Goal: Transaction & Acquisition: Purchase product/service

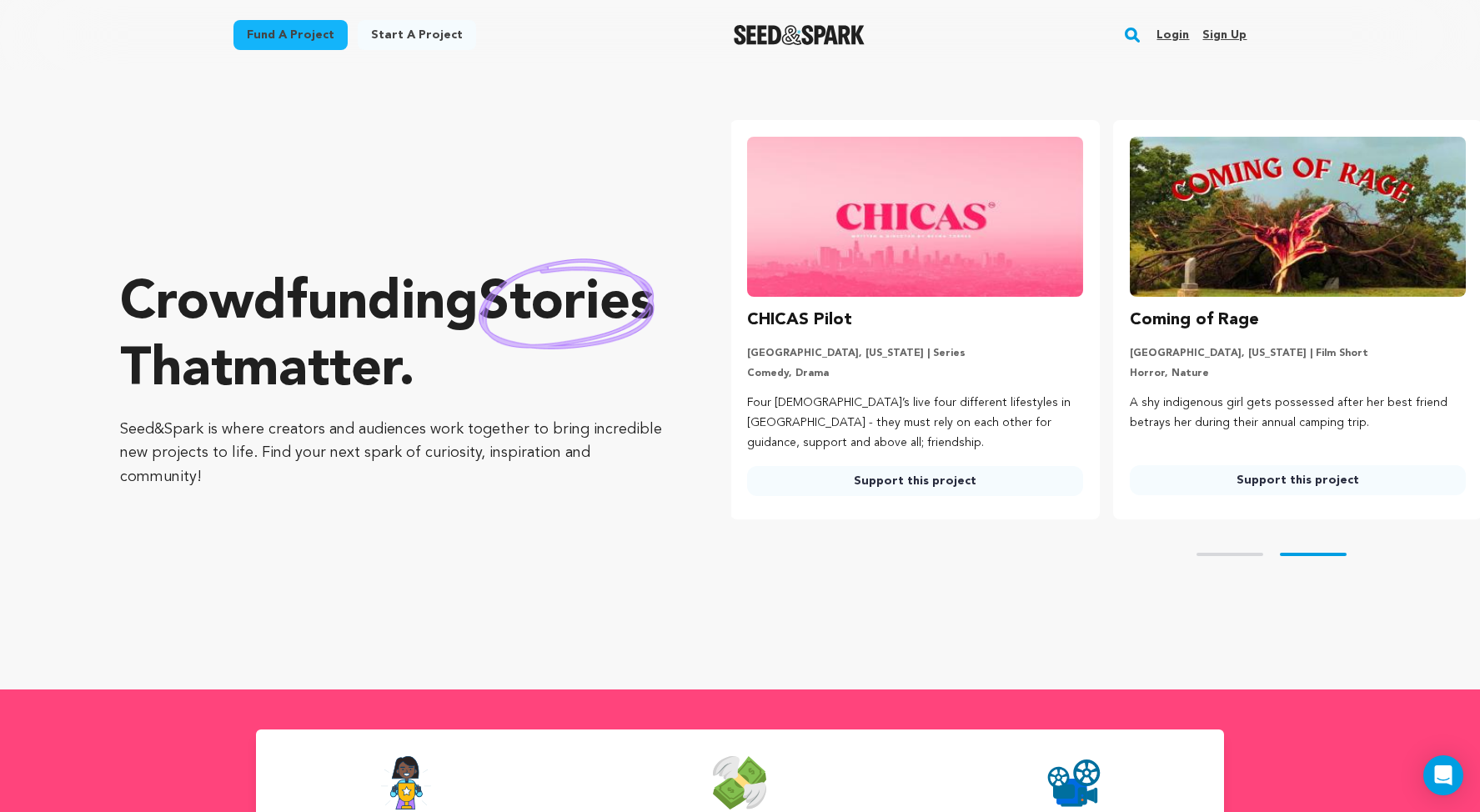
scroll to position [0, 389]
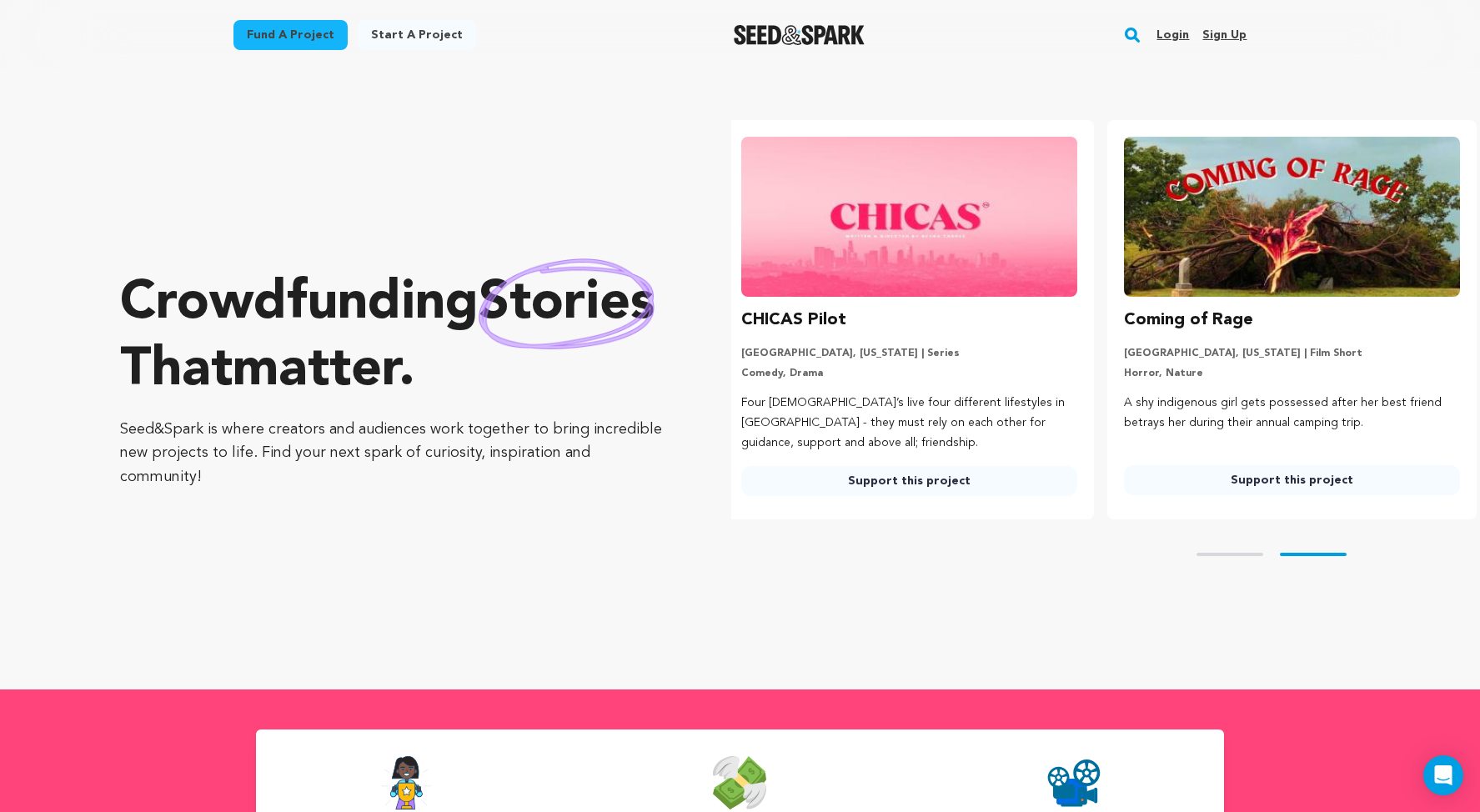
click at [1189, 42] on link "Login" at bounding box center [1172, 34] width 33 height 26
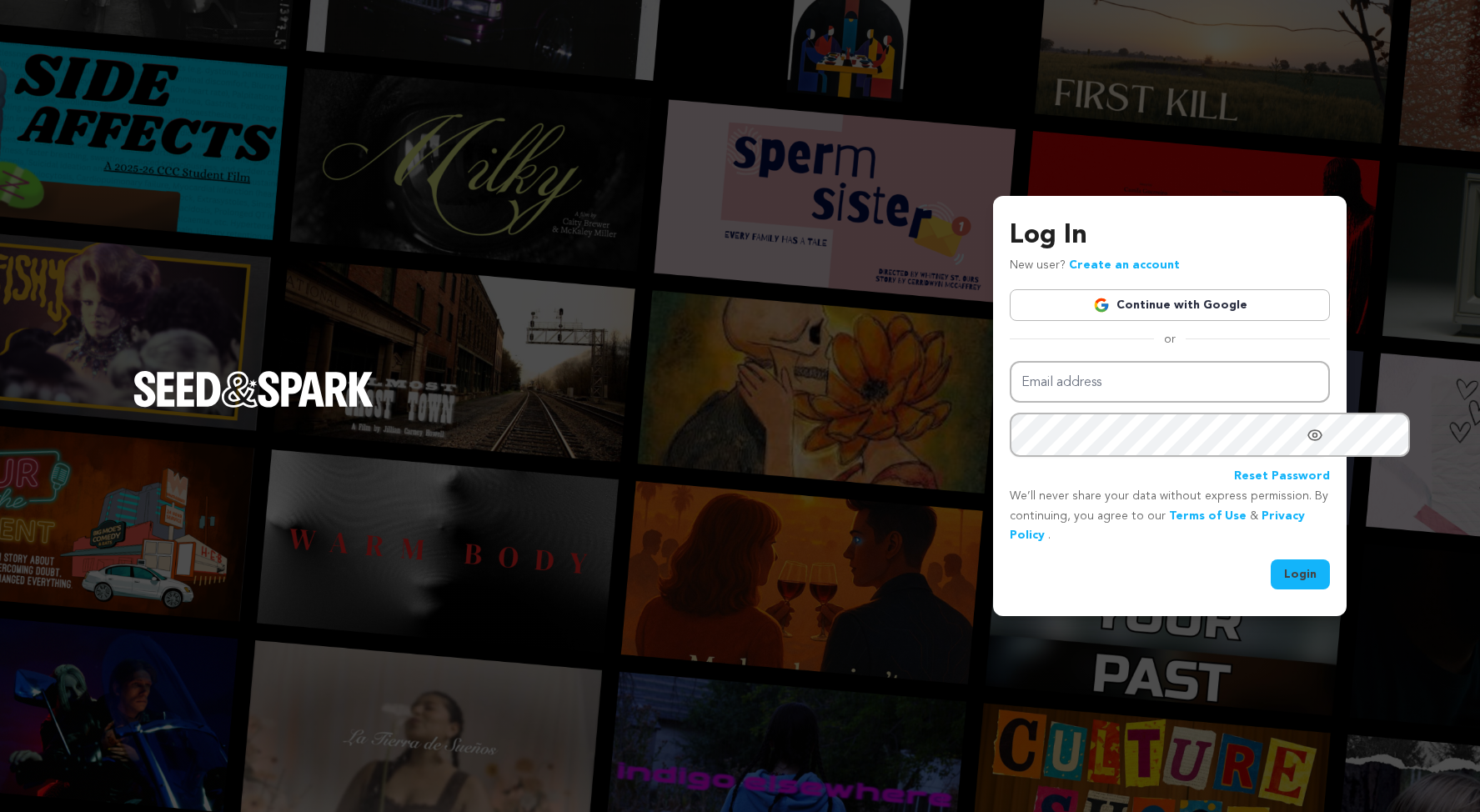
click at [1068, 292] on link "Continue with Google" at bounding box center [1169, 305] width 320 height 32
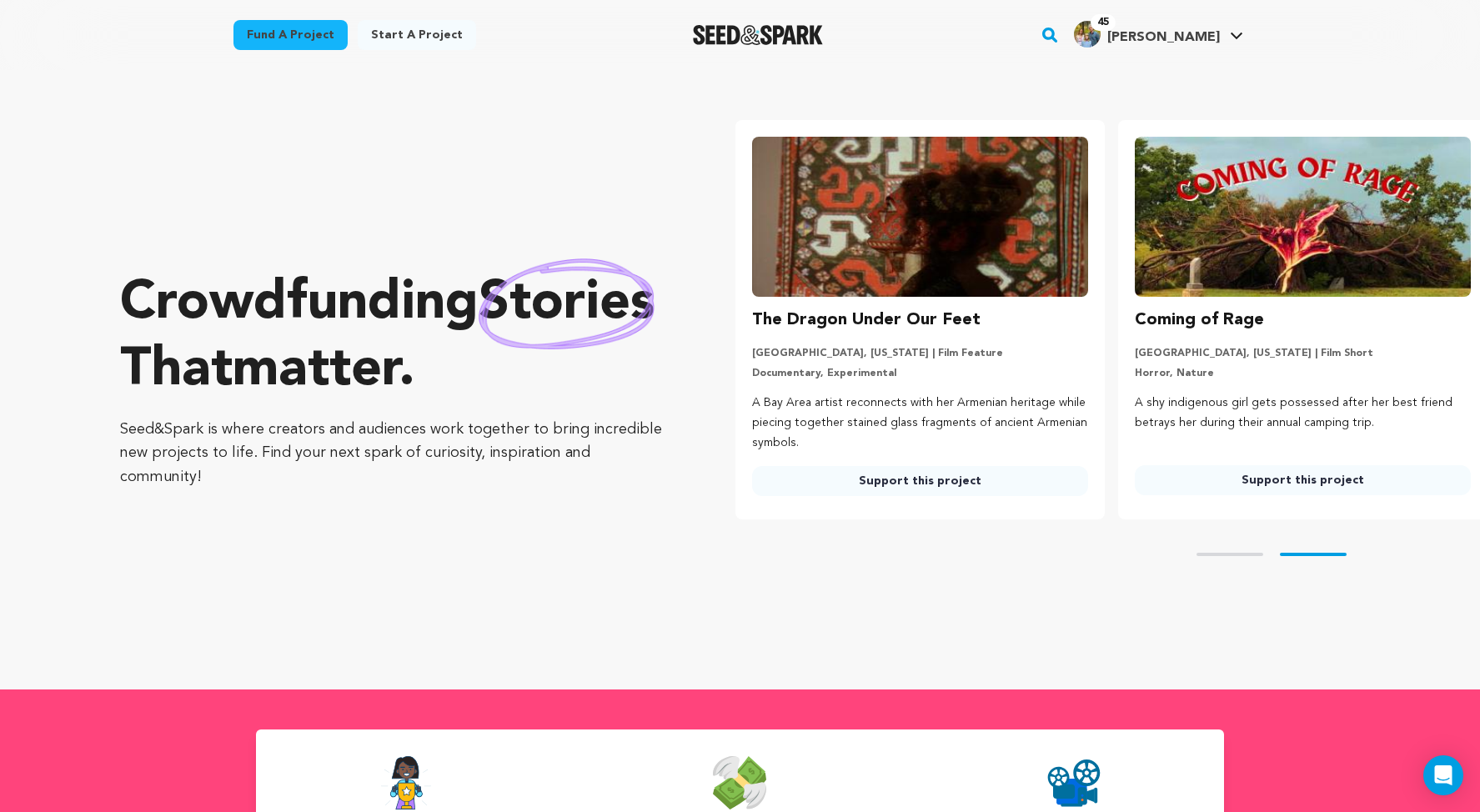
scroll to position [0, 389]
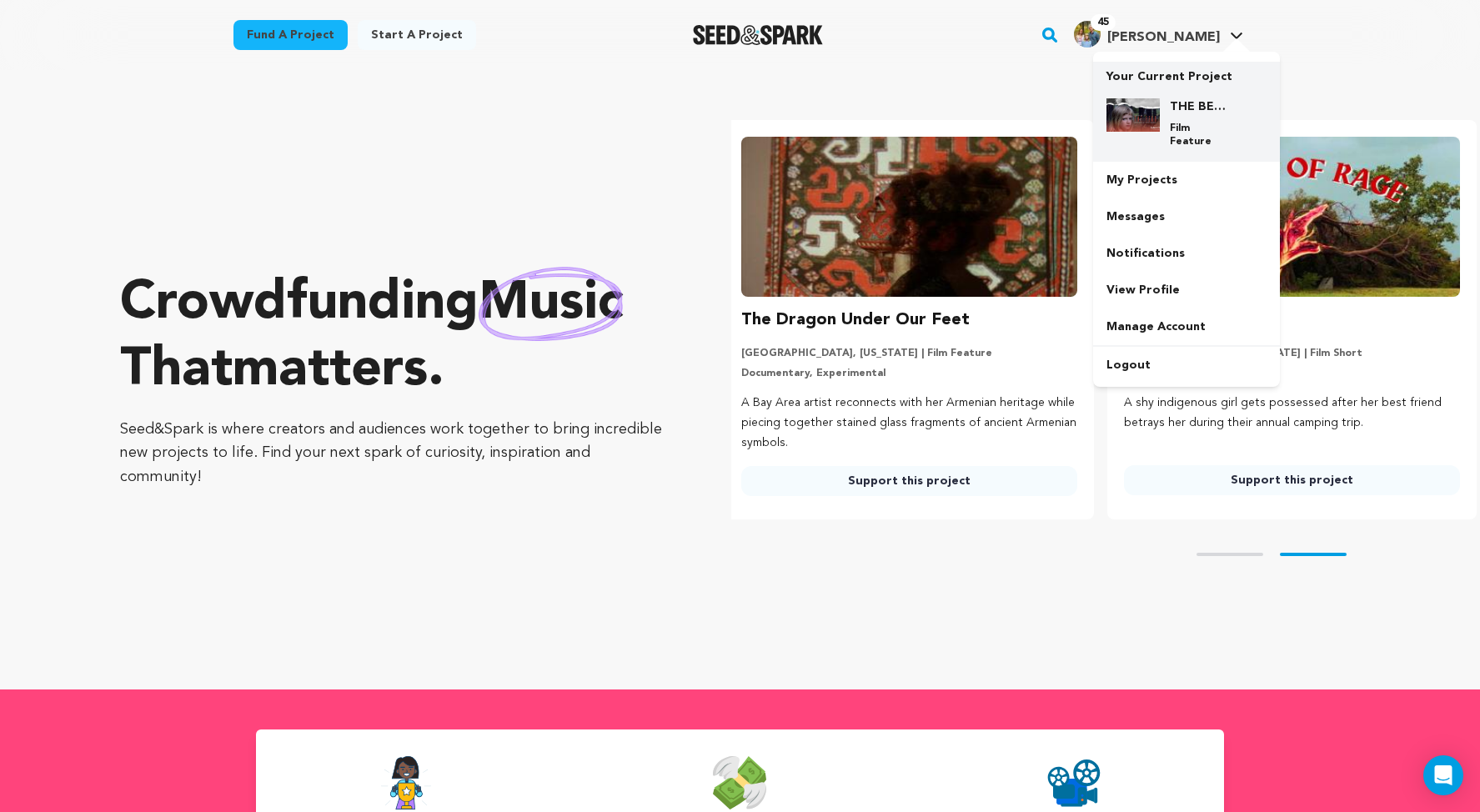
click at [1160, 132] on img at bounding box center [1133, 114] width 53 height 33
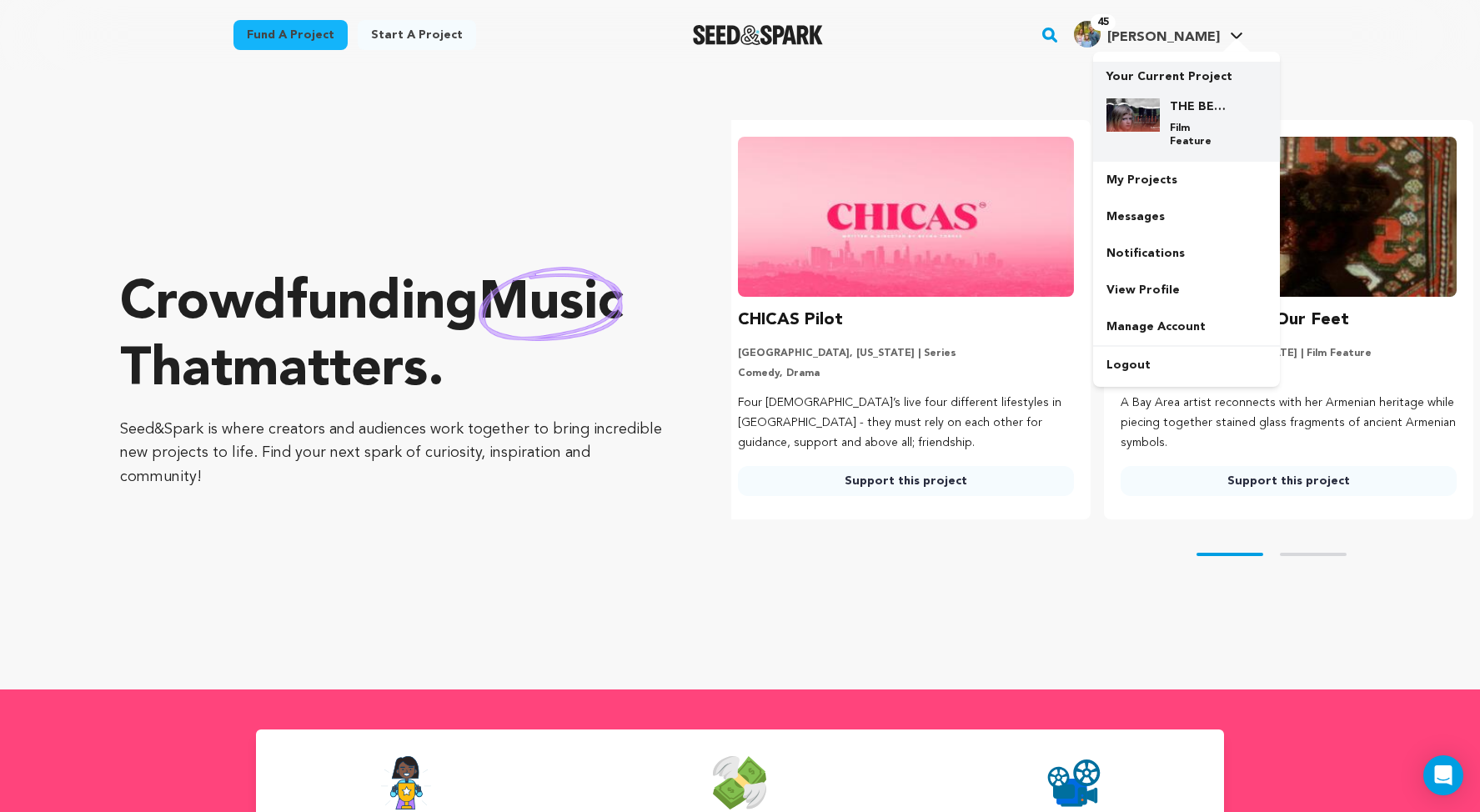
scroll to position [0, 0]
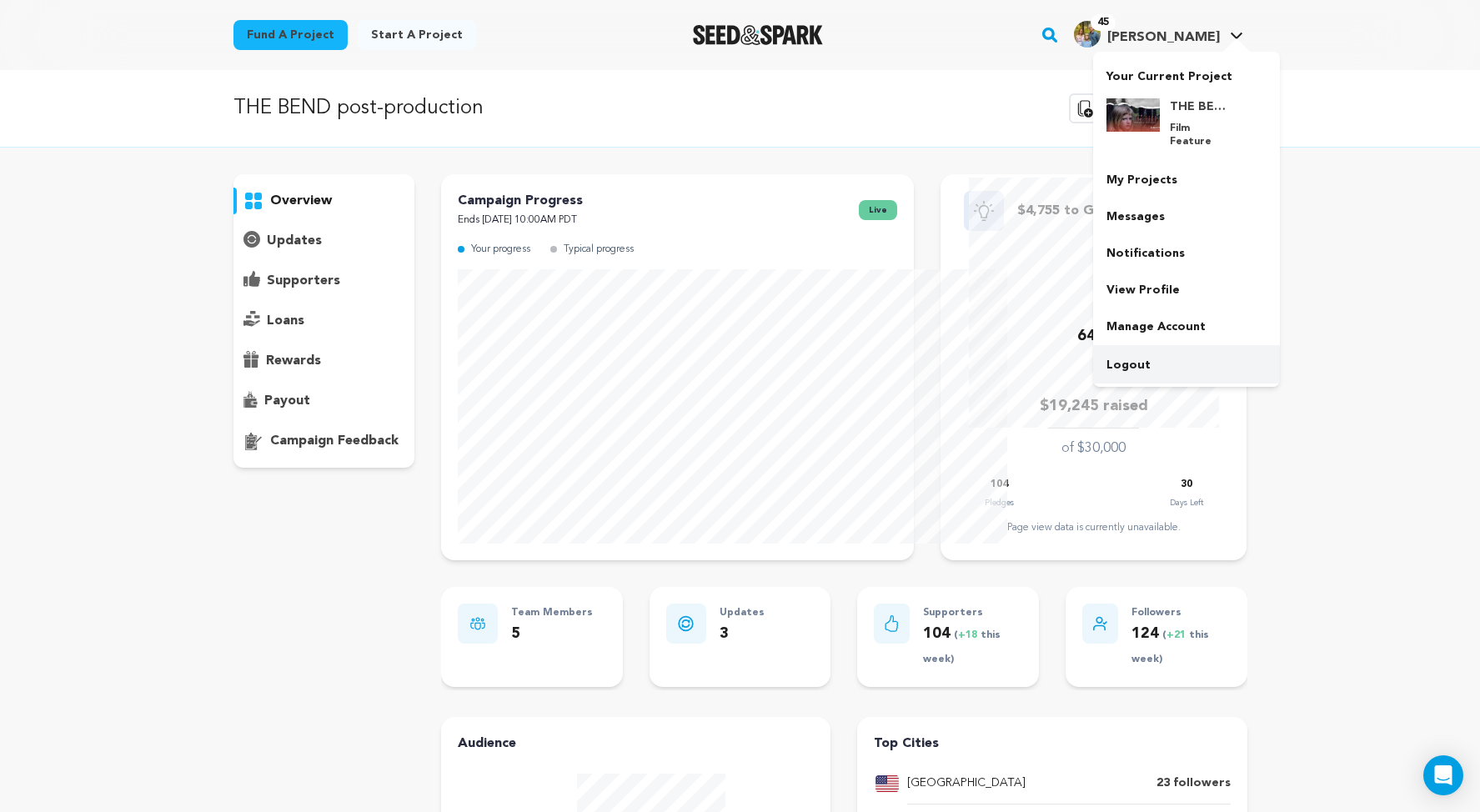
click at [1218, 383] on link "Logout" at bounding box center [1186, 365] width 186 height 37
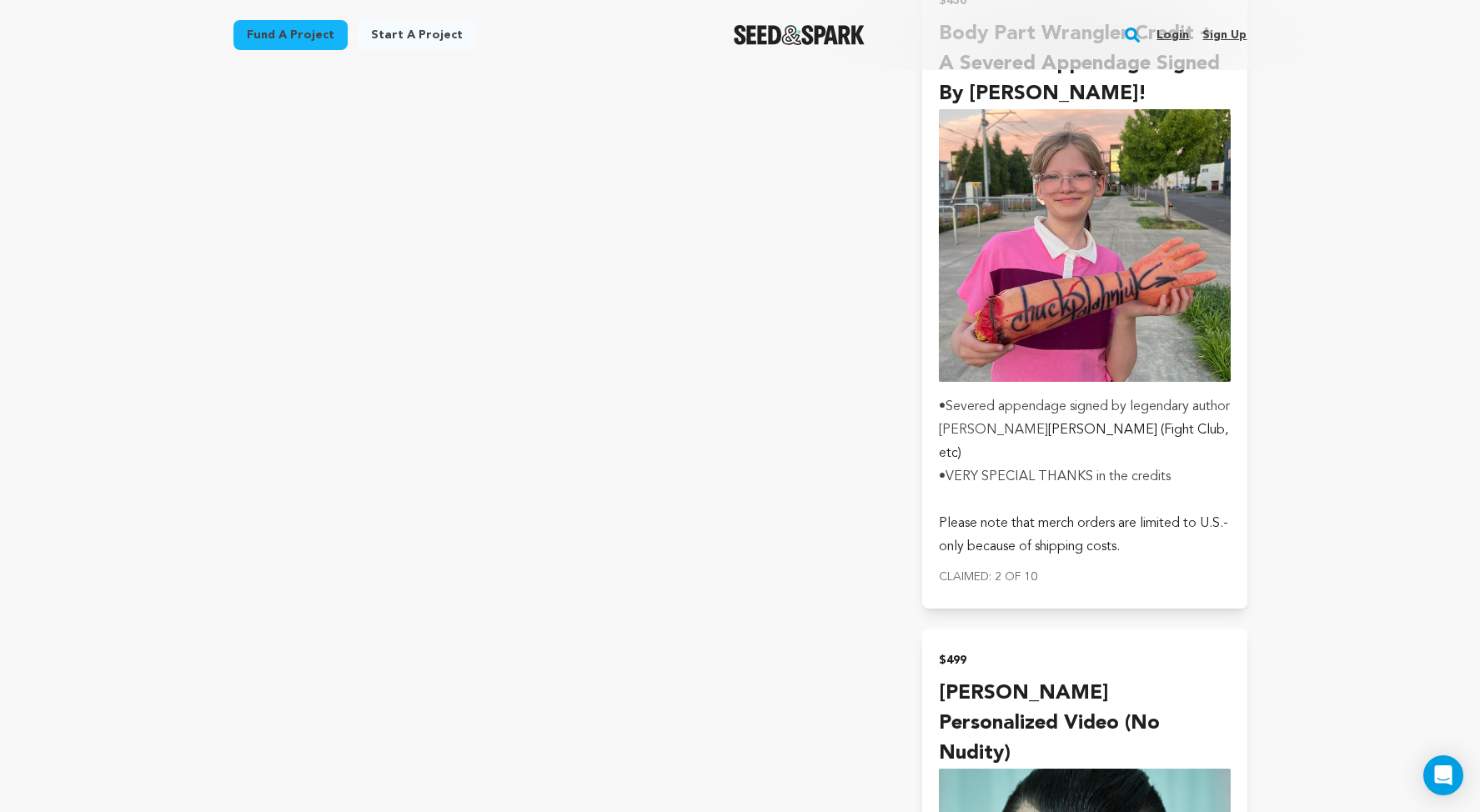
scroll to position [11579, 0]
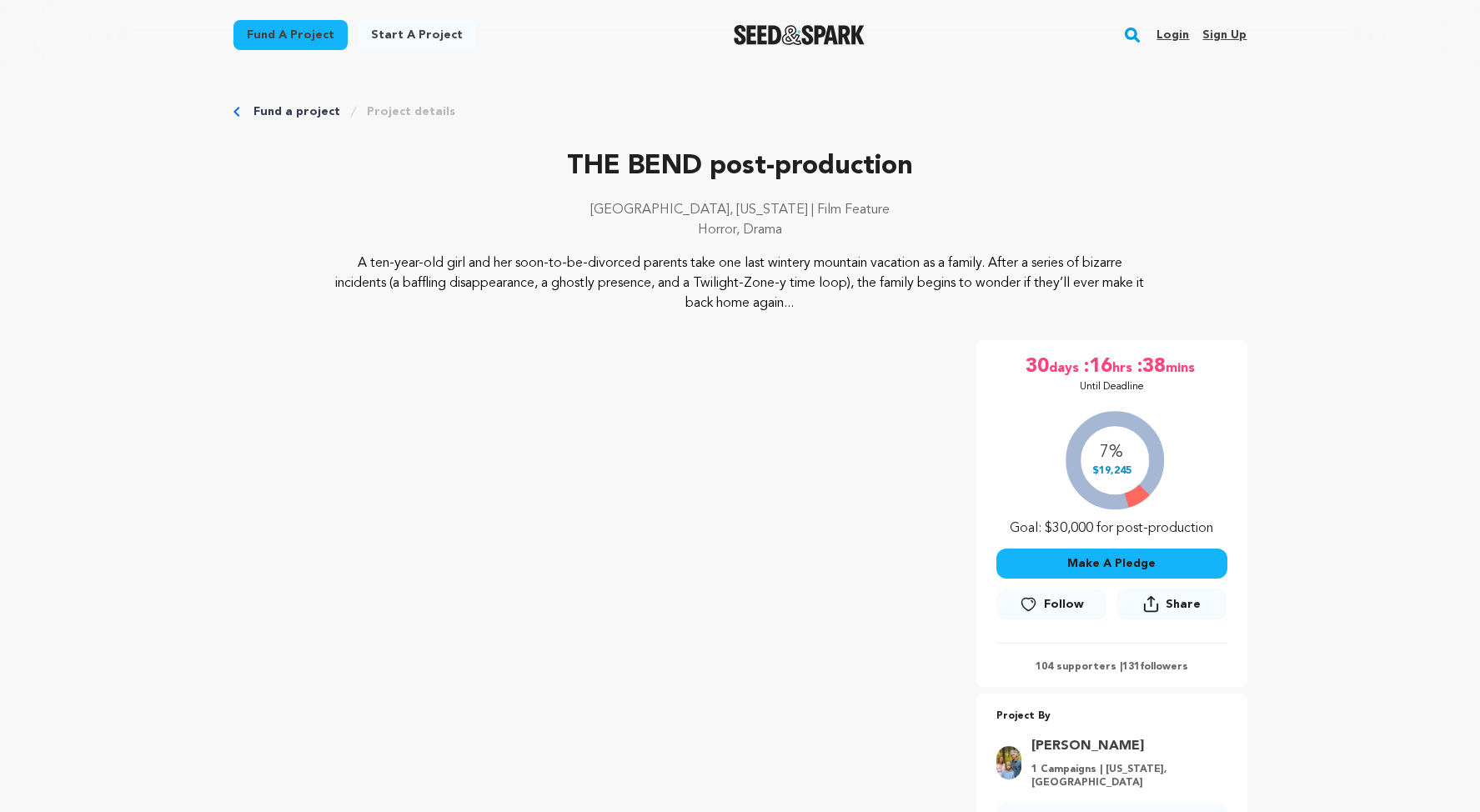
scroll to position [11579, 0]
